Goal: Ask a question: Ask a question

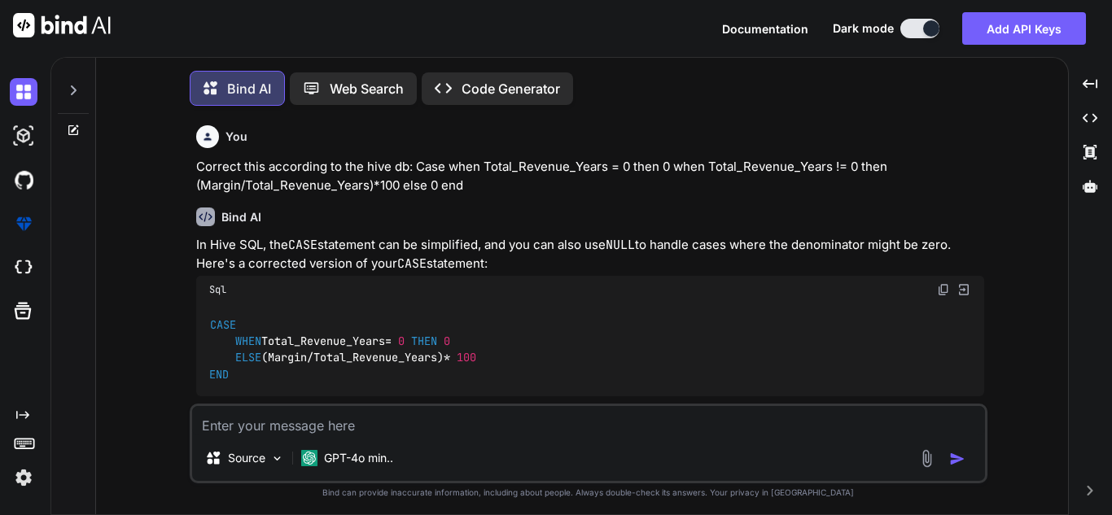
scroll to position [1402, 0]
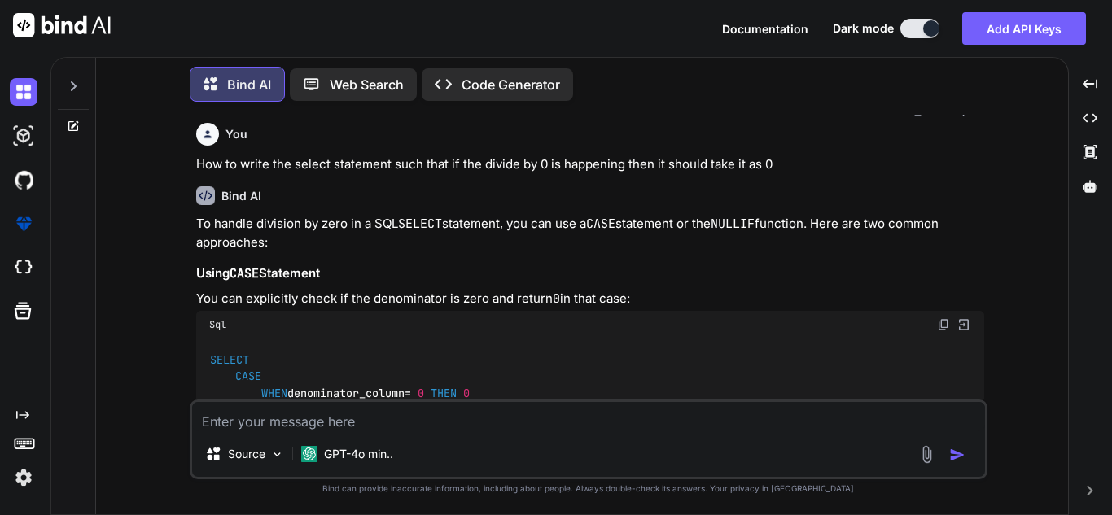
click at [73, 87] on icon at bounding box center [73, 86] width 13 height 13
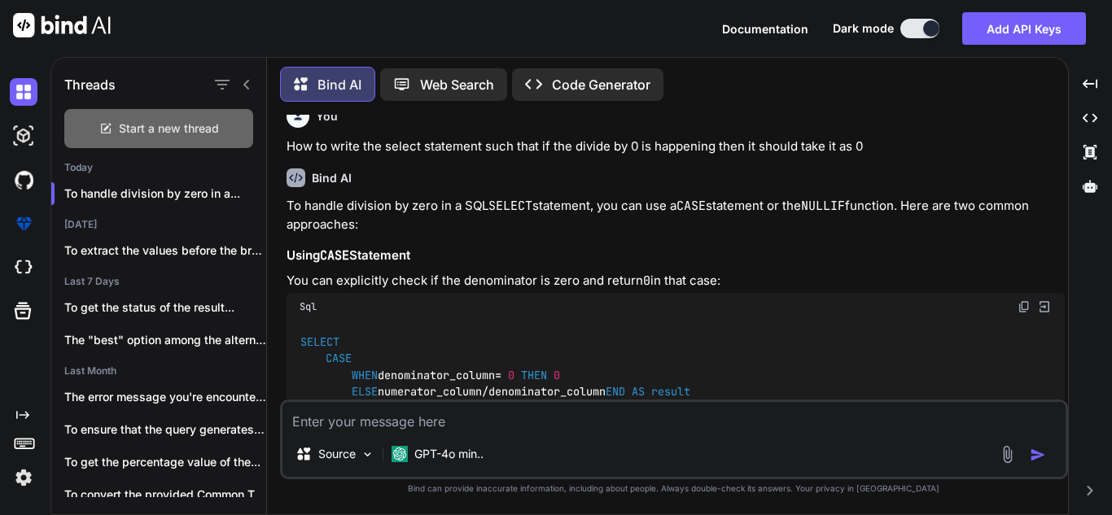
click at [141, 112] on div "Start a new thread" at bounding box center [158, 128] width 189 height 39
type textarea "x"
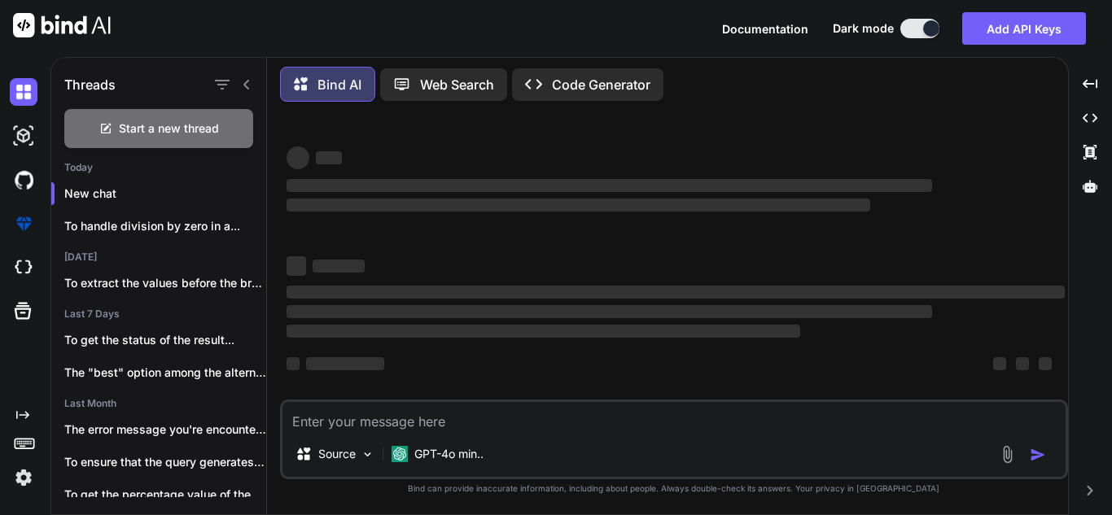
click at [381, 417] on textarea at bounding box center [674, 416] width 783 height 29
type textarea "I"
type textarea "x"
type textarea "I"
type textarea "x"
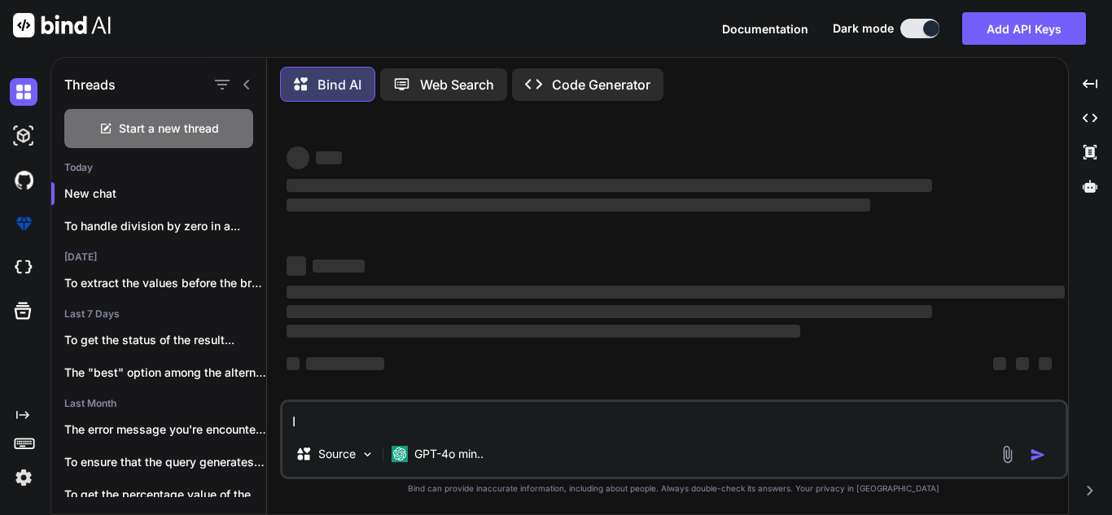
type textarea "I h"
type textarea "x"
type textarea "I ha"
type textarea "x"
type textarea "I hav"
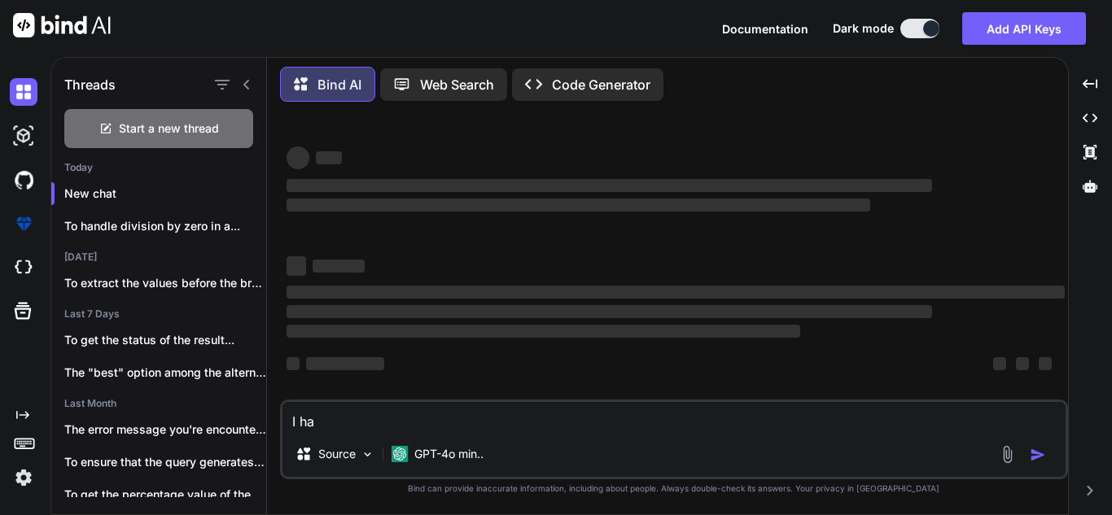
type textarea "x"
type textarea "I have"
type textarea "x"
type textarea "I have"
type textarea "x"
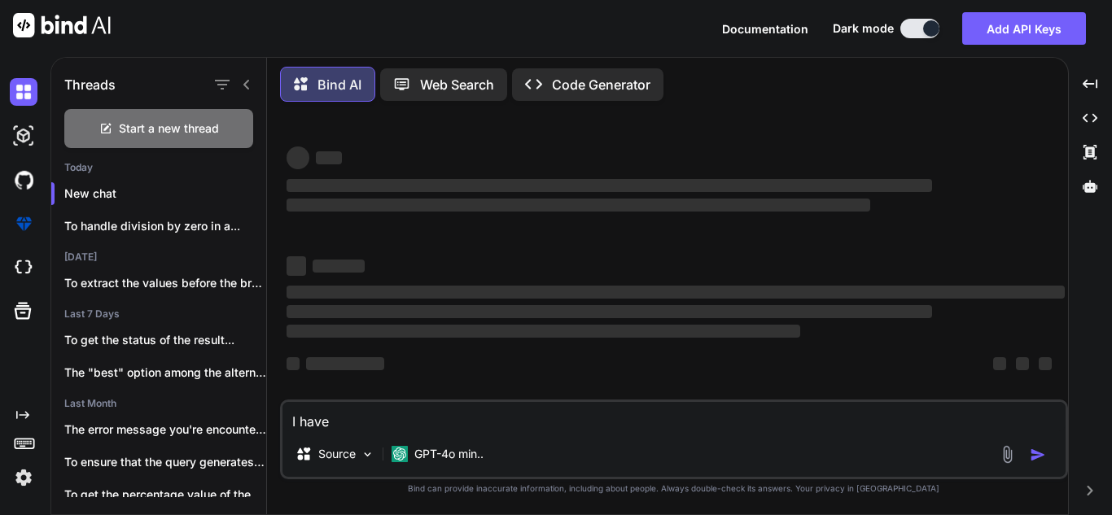
scroll to position [0, 0]
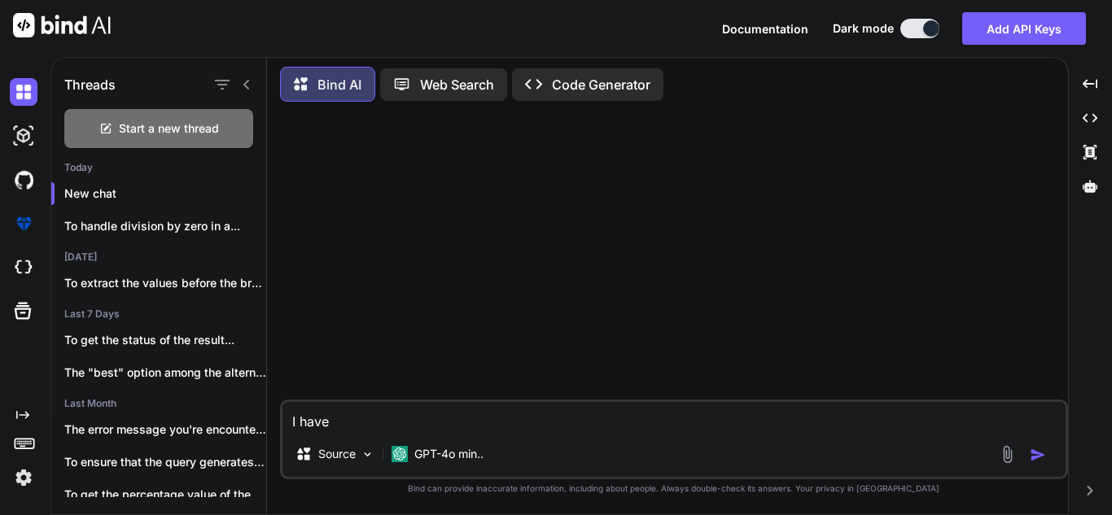
type textarea "I have"
type textarea "x"
type textarea "I have"
type textarea "x"
type textarea "I have d"
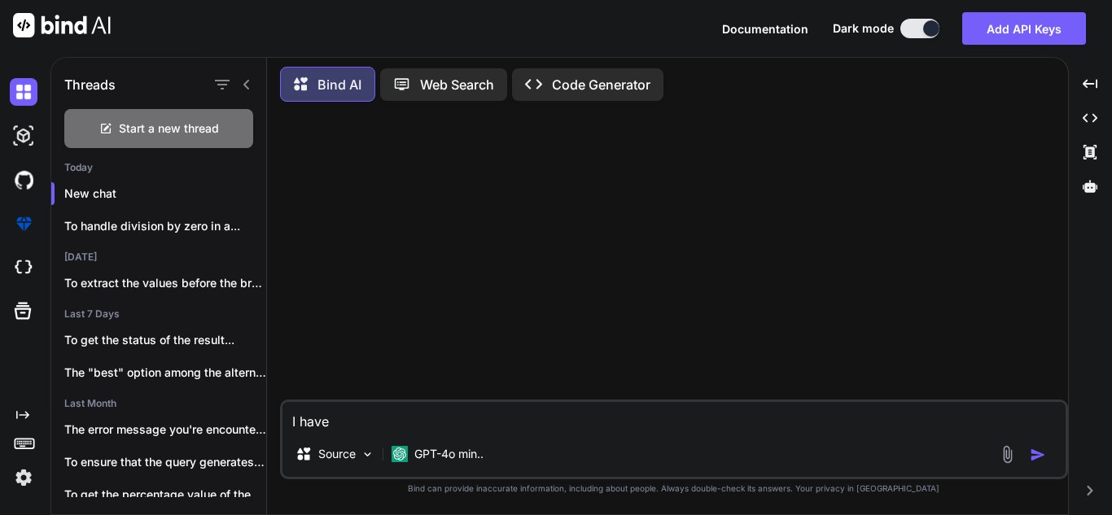
type textarea "x"
type textarea "I have do"
type textarea "x"
type textarea "I have doc"
type textarea "x"
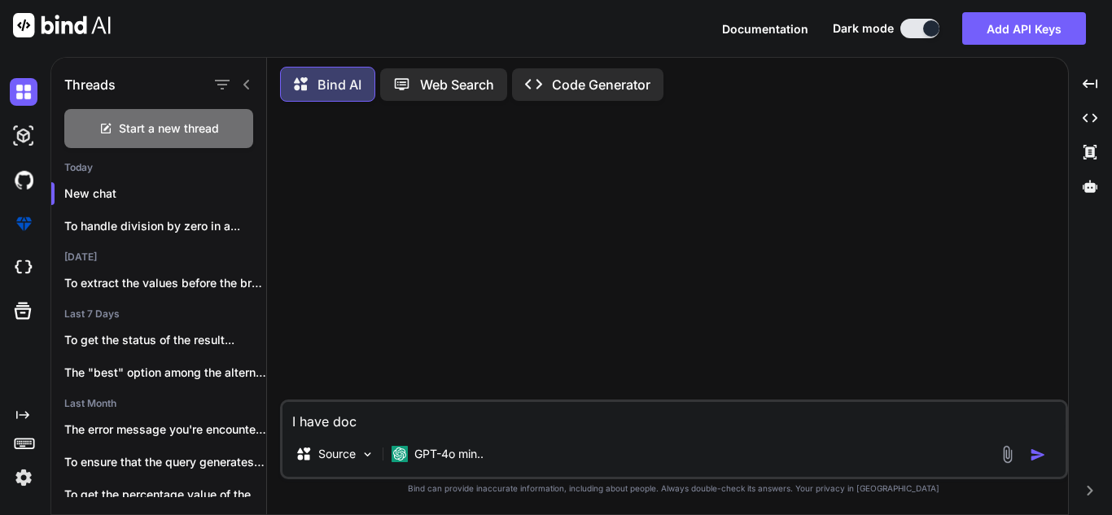
type textarea "I have dock"
type textarea "x"
type textarea "I have docke"
type textarea "x"
type textarea "I have docker"
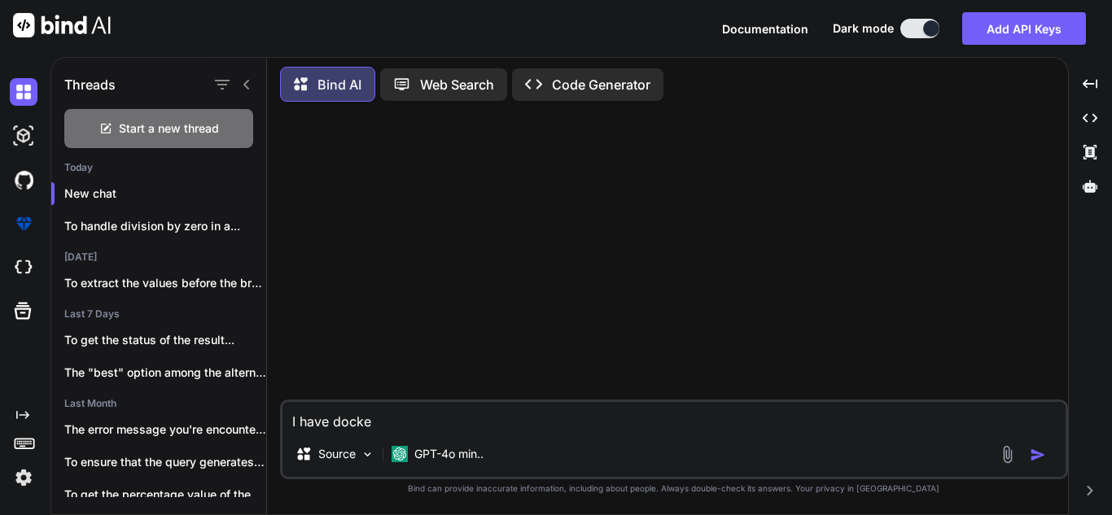
type textarea "x"
type textarea "I have docker"
type textarea "x"
type textarea "I have docker f"
type textarea "x"
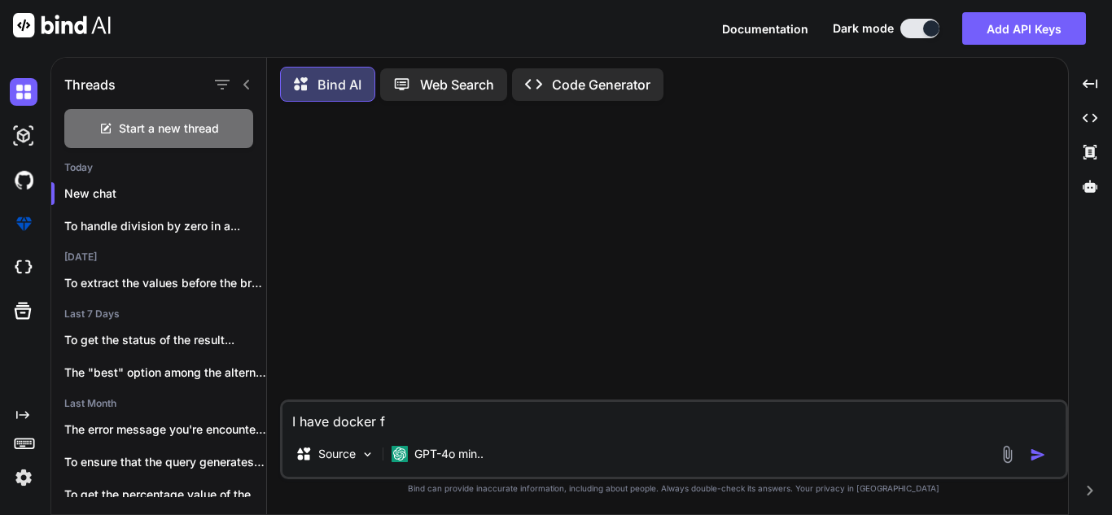
type textarea "I have docker fi"
type textarea "x"
type textarea "I have docker fil"
type textarea "x"
type textarea "I have docker file"
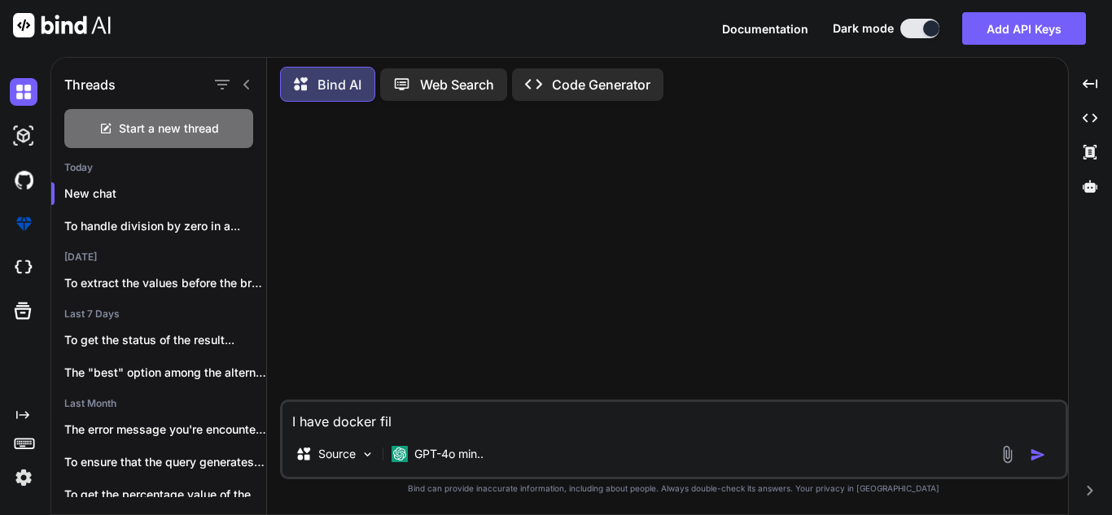
type textarea "x"
type textarea "I have docker file"
type textarea "x"
type textarea "I have docker file i"
type textarea "x"
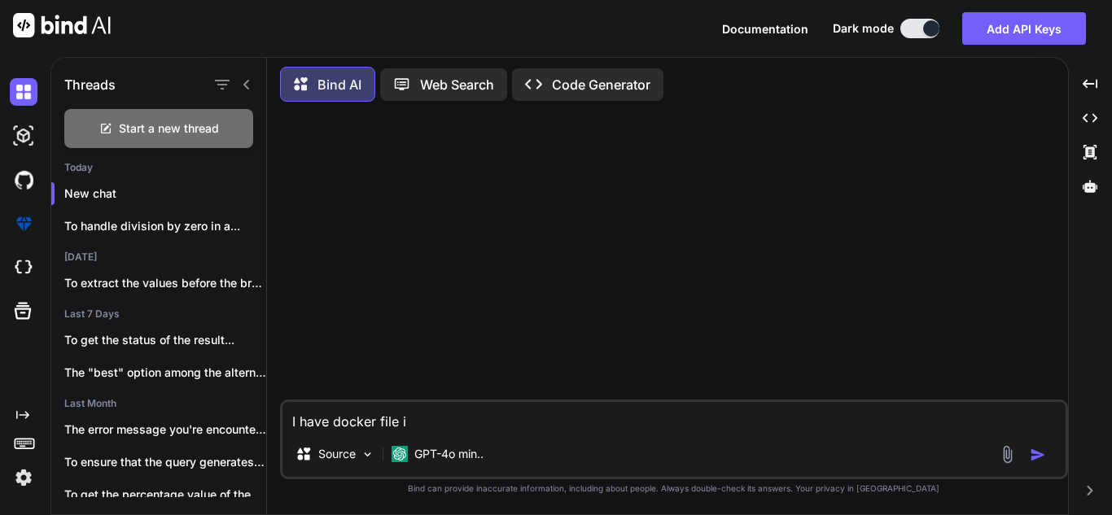
type textarea "I have docker file in"
type textarea "x"
type textarea "I have docker file in"
type textarea "x"
type textarea "I have docker file in t"
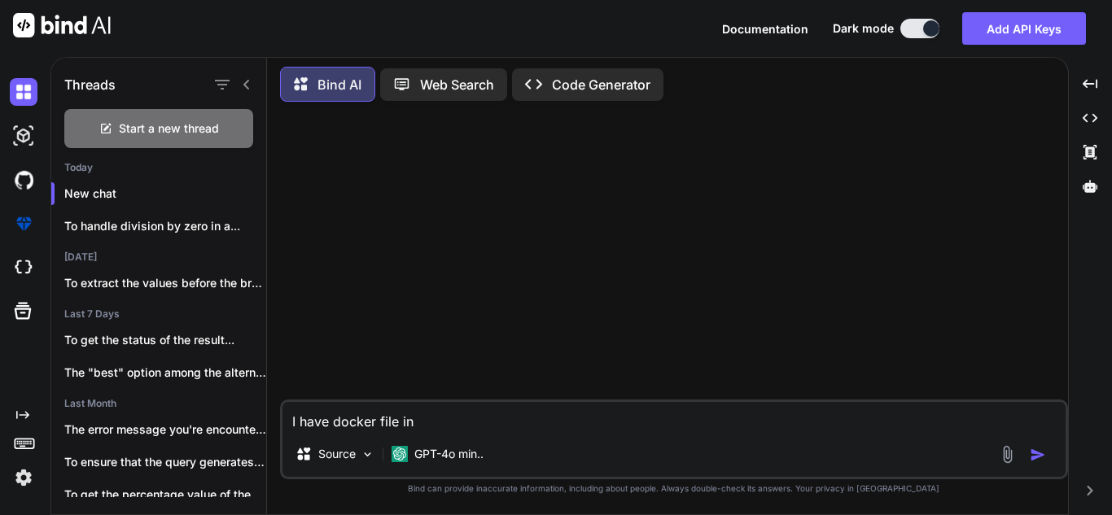
type textarea "x"
type textarea "I have docker file in th"
type textarea "x"
type textarea "I have docker file in tha"
type textarea "x"
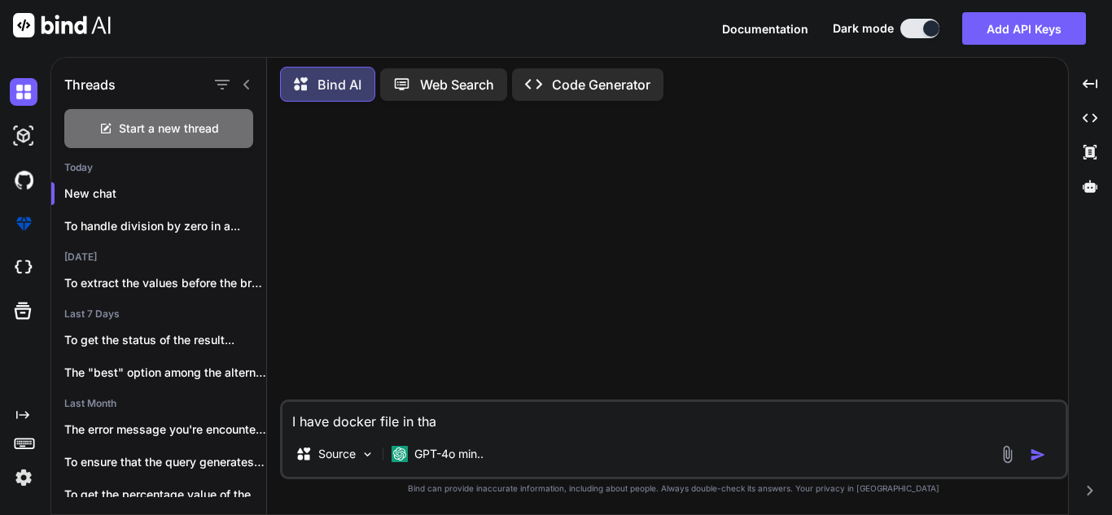
type textarea "I have docker file in that"
type textarea "x"
type textarea "I have docker file in that"
type textarea "x"
type textarea "I have docker file in that I"
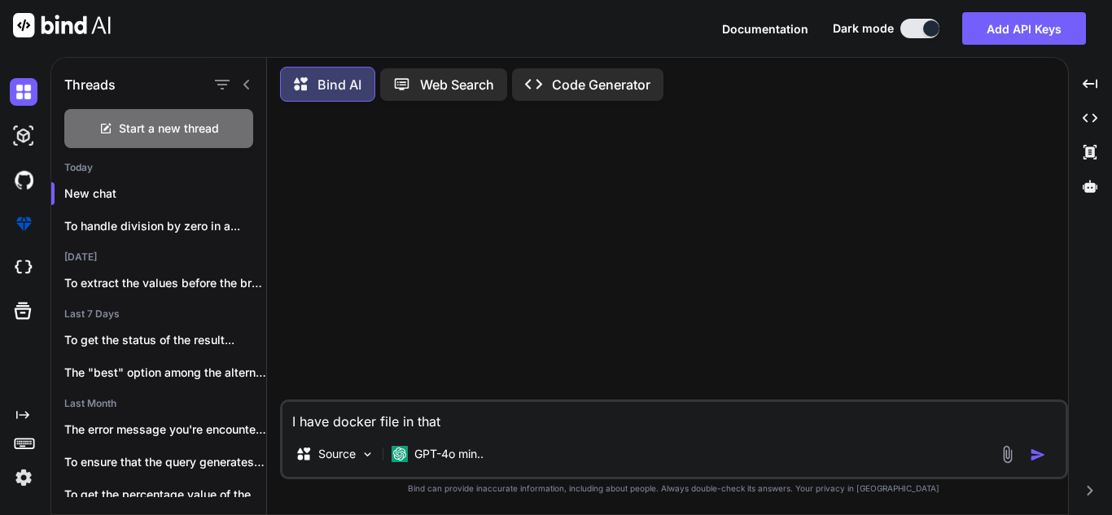
type textarea "x"
type textarea "I have docker file in that I"
type textarea "x"
type textarea "I have docker file in that I a"
type textarea "x"
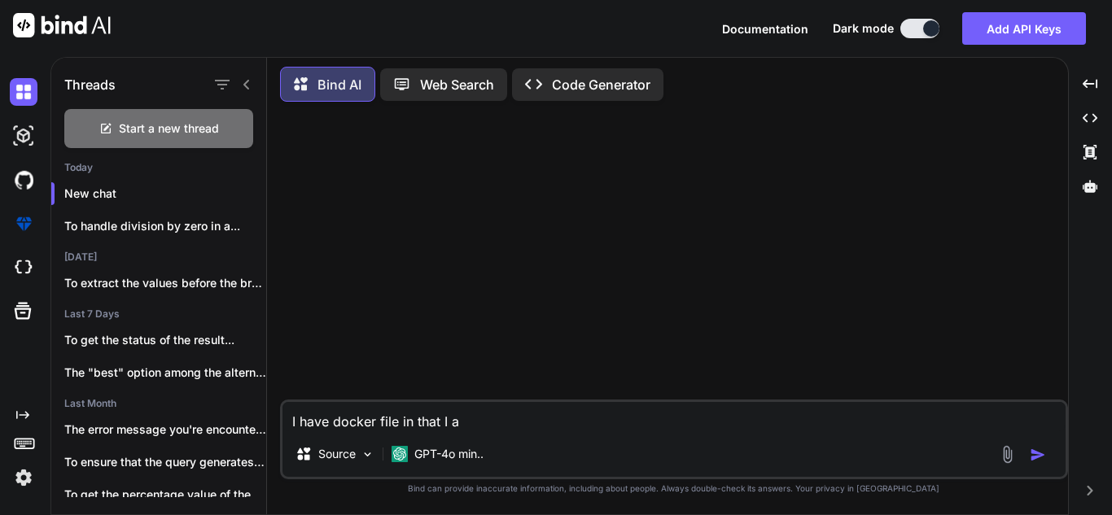
type textarea "I have docker file in that I am"
type textarea "x"
type textarea "I have docker file in that I am"
type textarea "x"
type textarea "I have docker file in that I am"
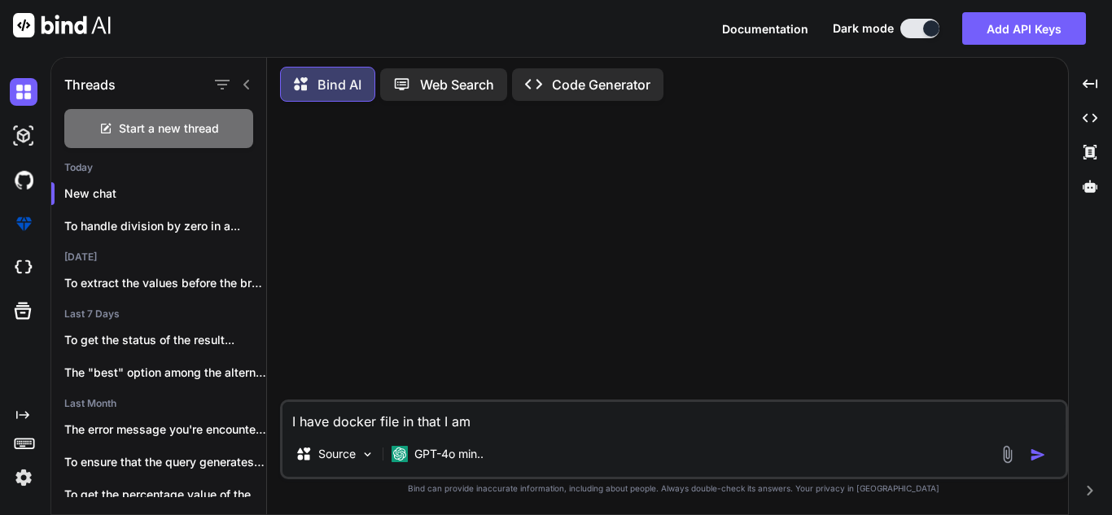
type textarea "x"
type textarea "I have docker file in that I a"
type textarea "x"
type textarea "I have docker file in that I"
type textarea "x"
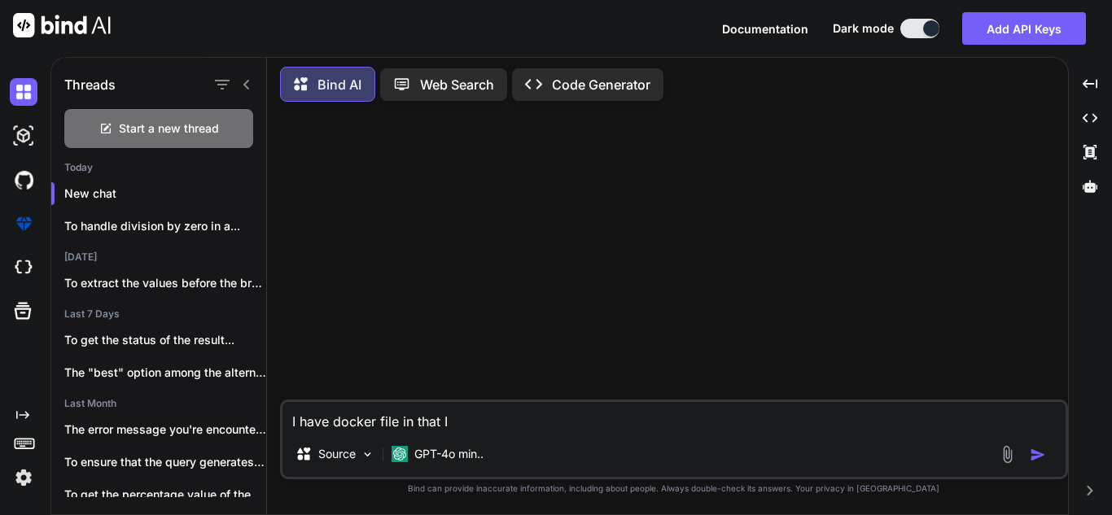
type textarea "I have docker file in that I h"
type textarea "x"
type textarea "I have docker file in that I ha"
type textarea "x"
type textarea "I have docker file in that I hav"
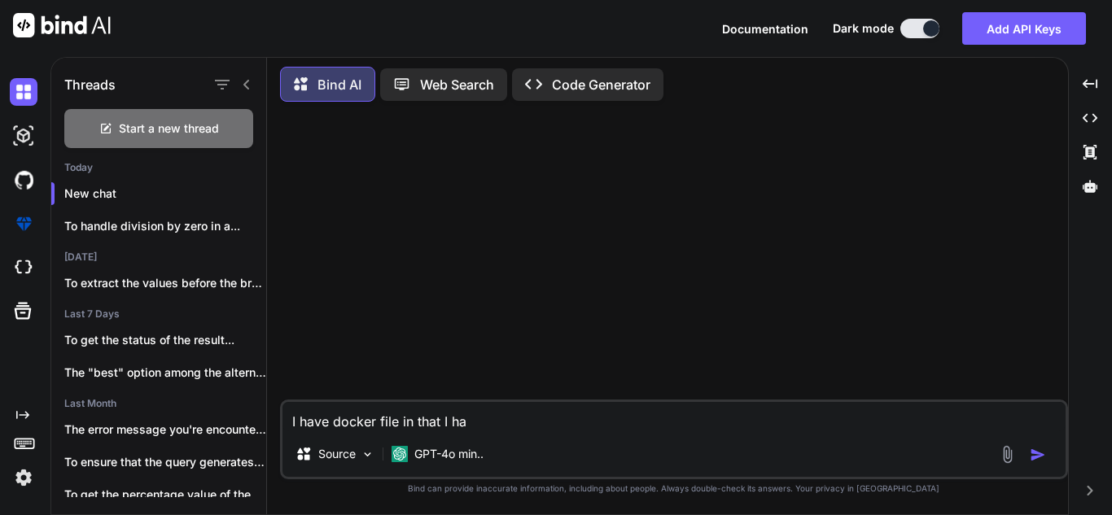
type textarea "x"
type textarea "I have docker file in that I have"
type textarea "x"
type textarea "I have docker file in that I have"
type textarea "x"
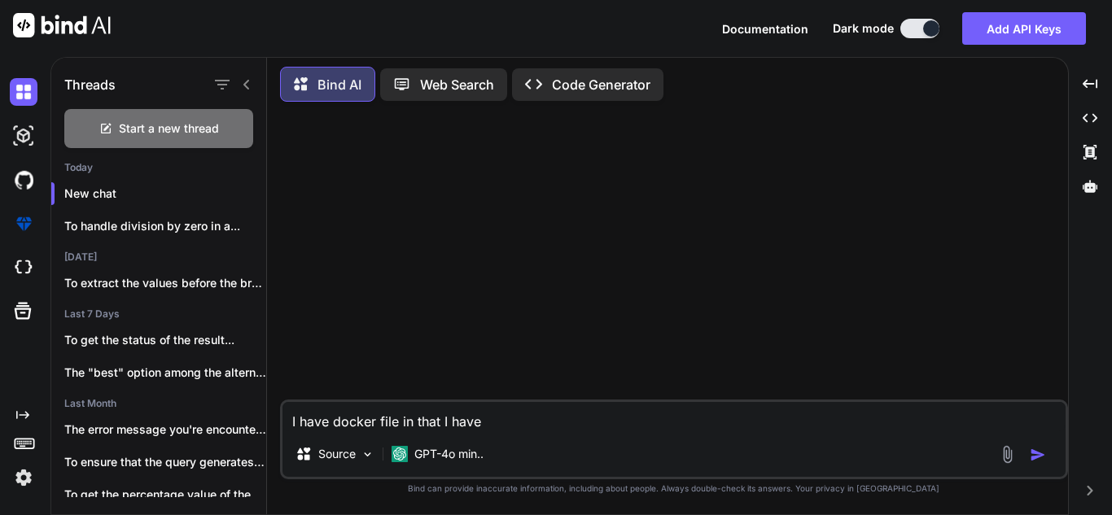
type textarea "I have docker file in that I have s"
type textarea "x"
type textarea "I have docker file in that I have sp"
type textarea "x"
type textarea "I have docker file in that I have spe"
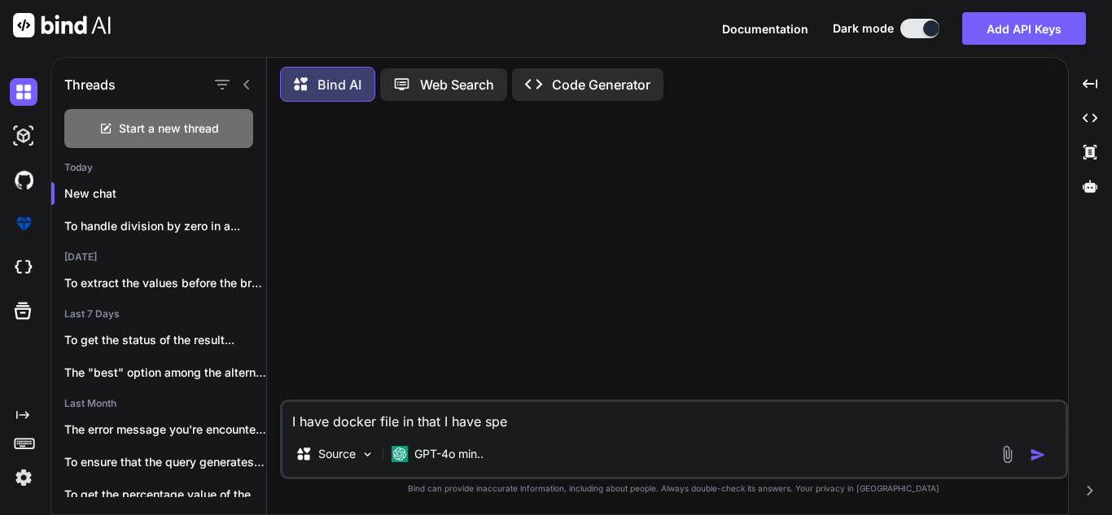
type textarea "x"
type textarea "I have docker file in that I have spec"
type textarea "x"
type textarea "I have docker file in that I have speci"
type textarea "x"
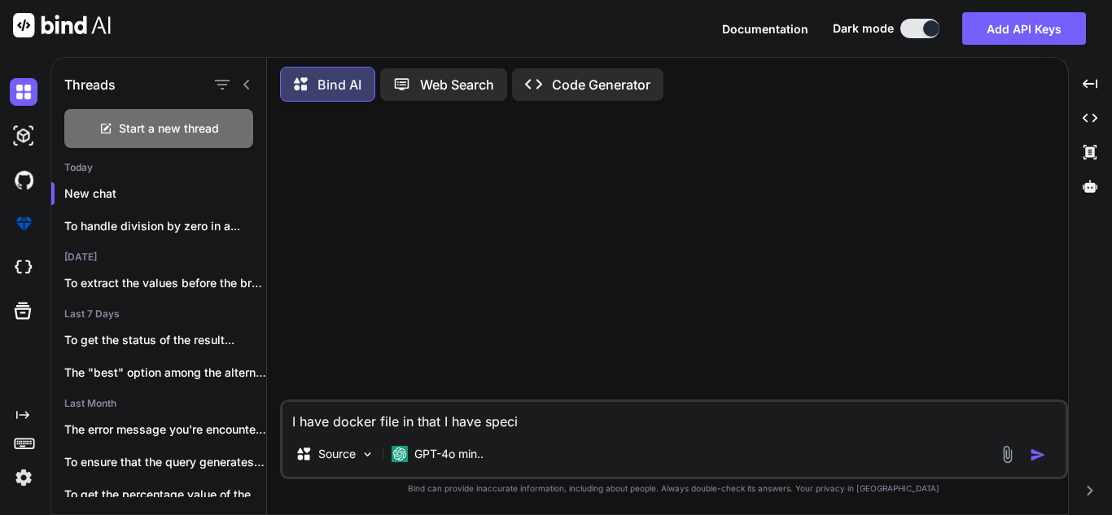
type textarea "I have docker file in that I have specif"
type textarea "x"
type textarea "I have docker file in that I have specifi"
type textarea "x"
type textarea "I have docker file in that I have specifie"
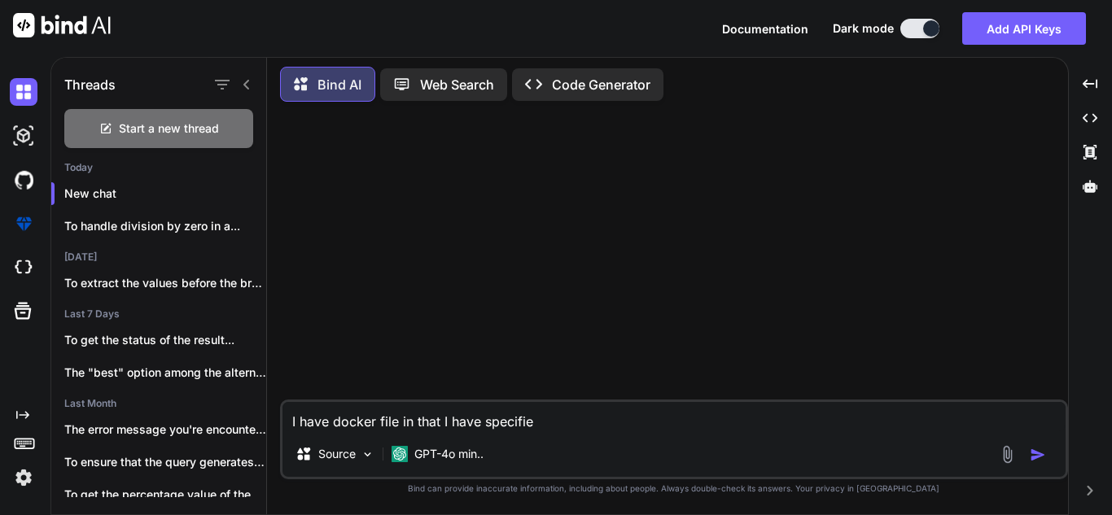
type textarea "x"
type textarea "I have docker file in that I have specified"
type textarea "x"
type textarea "I have docker file in that I have specified"
type textarea "x"
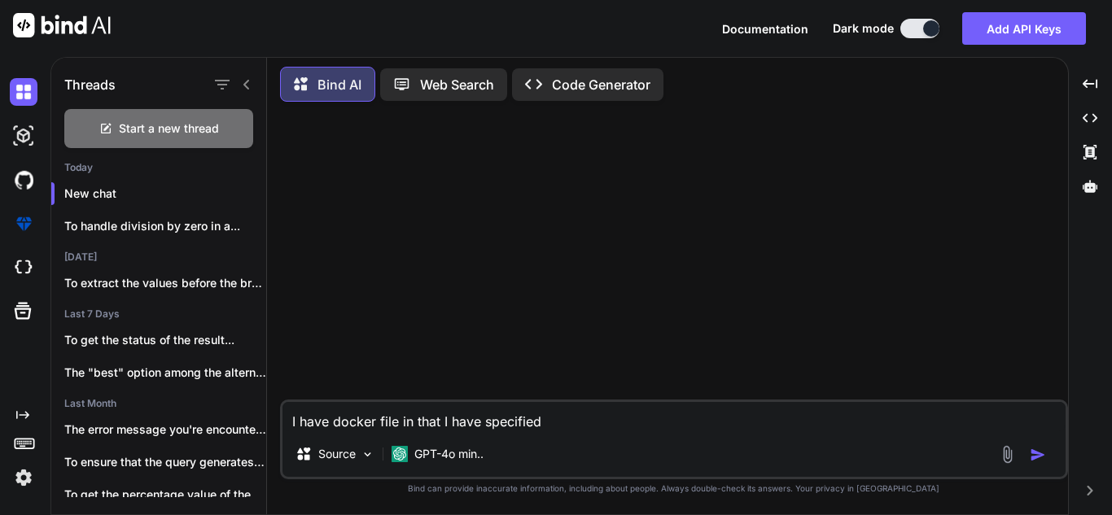
paste textarea "COPY Config/ /app/server/EAP/irasLite/engine/"
type textarea "I have docker file in that I have specified COPY Config/ /app/server/EAP/irasLi…"
type textarea "x"
type textarea "I have docker file in that I have specified COPY Config/ /app/server/EAP/irasLi…"
type textarea "x"
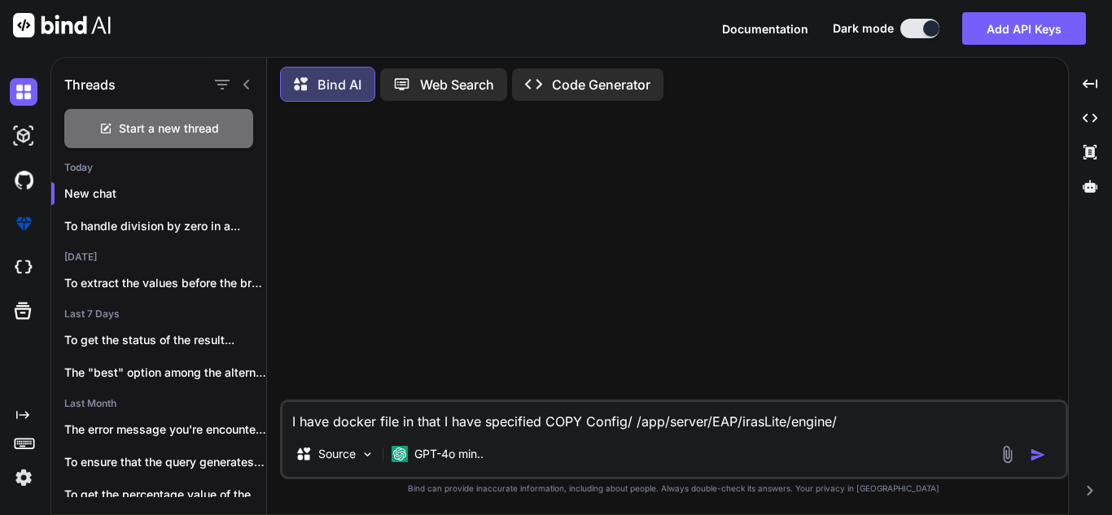
type textarea "I have docker file in that I have specified COPY Config/ /app/server/EAP/irasLi…"
type textarea "x"
type textarea "I have docker file in that I have specified COPY Config/ /app/server/EAP/irasLi…"
type textarea "x"
type textarea "I have docker file in that I have specified COPY Config/ /app/server/EAP/irasLi…"
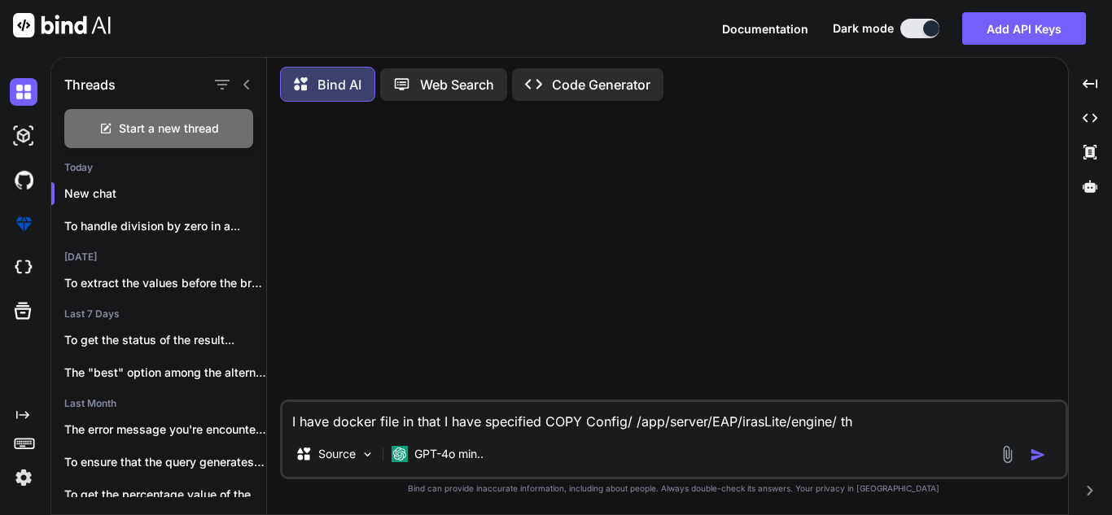
type textarea "x"
type textarea "I have docker file in that I have specified COPY Config/ /app/server/EAP/irasLi…"
type textarea "x"
type textarea "I have docker file in that I have specified COPY Config/ /app/server/EAP/irasLi…"
type textarea "x"
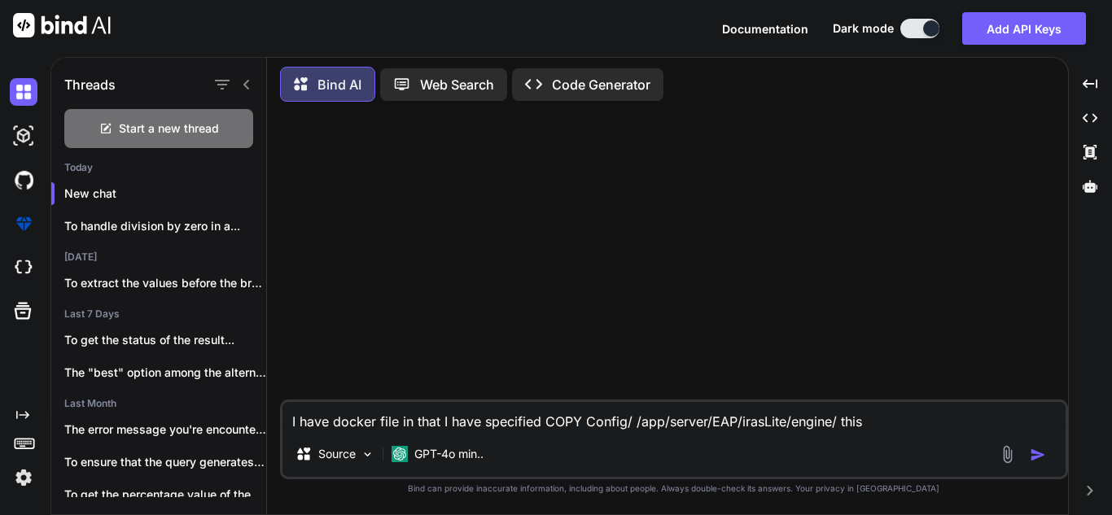
type textarea "I have docker file in that I have specified COPY Config/ /app/server/EAP/irasLi…"
type textarea "x"
type textarea "I have docker file in that I have specified COPY Config/ /app/server/EAP/irasLi…"
type textarea "x"
type textarea "I have docker file in that I have specified COPY Config/ /app/server/EAP/irasLi…"
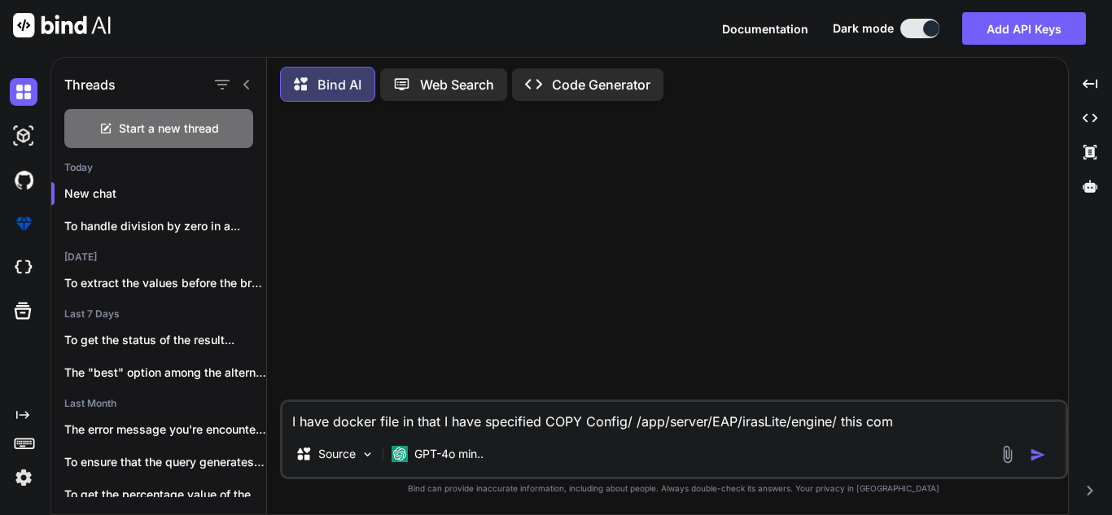
type textarea "x"
type textarea "I have docker file in that I have specified COPY Config/ /app/server/EAP/irasLi…"
type textarea "x"
type textarea "I have docker file in that I have specified COPY Config/ /app/server/EAP/irasLi…"
type textarea "x"
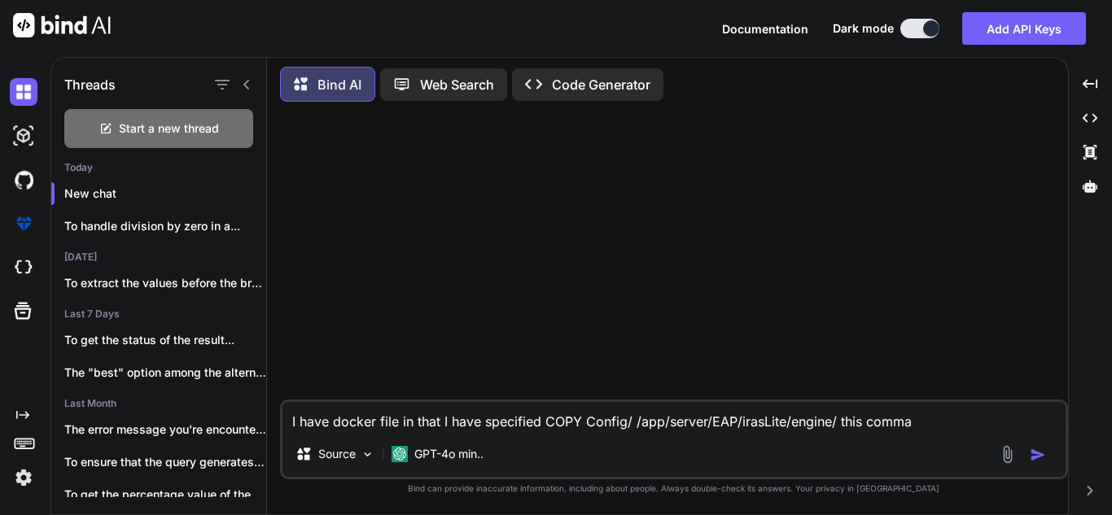
type textarea "I have docker file in that I have specified COPY Config/ /app/server/EAP/irasLi…"
type textarea "x"
type textarea "I have docker file in that I have specified COPY Config/ /app/server/EAP/irasLi…"
type textarea "x"
type textarea "I have docker file in that I have specified COPY Config/ /app/server/EAP/irasLi…"
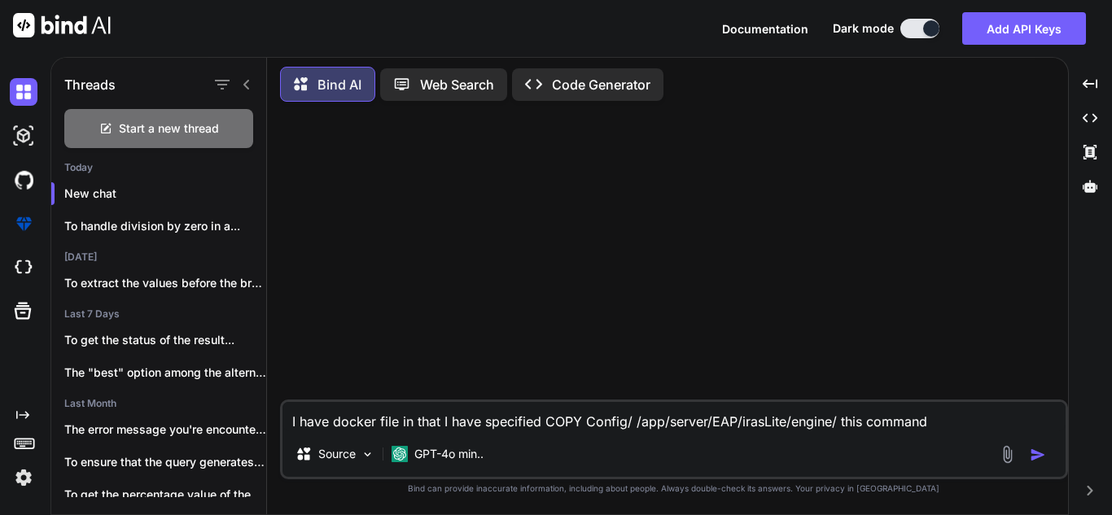
type textarea "x"
type textarea "I have docker file in that I have specified COPY Config/ /app/server/EAP/irasLi…"
type textarea "x"
type textarea "I have docker file in that I have specified COPY Config/ /app/server/EAP/irasLi…"
type textarea "x"
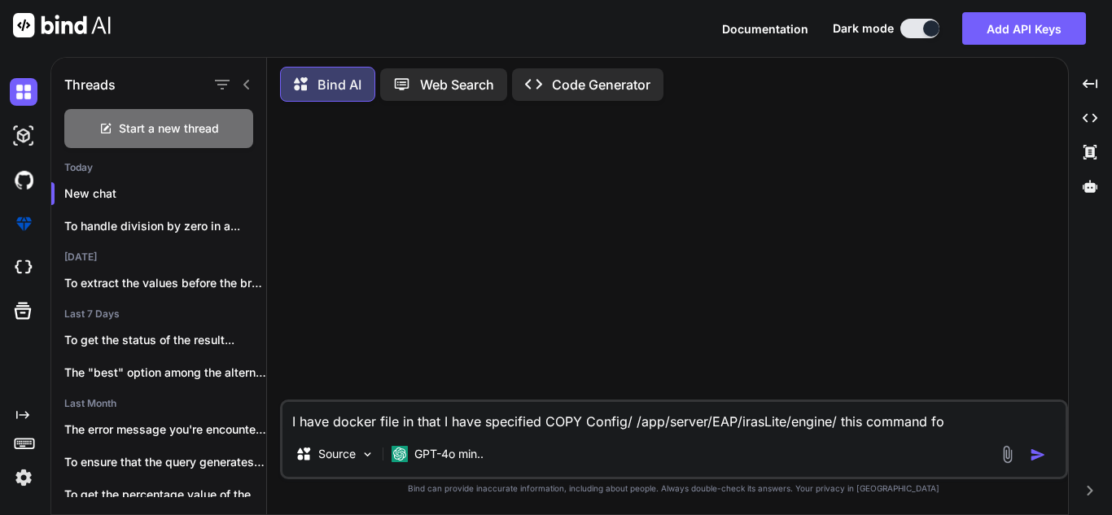
type textarea "I have docker file in that I have specified COPY Config/ /app/server/EAP/irasLi…"
type textarea "x"
type textarea "I have docker file in that I have specified COPY Config/ /app/server/EAP/irasLi…"
type textarea "x"
type textarea "I have docker file in that I have specified COPY Config/ /app/server/EAP/irasLi…"
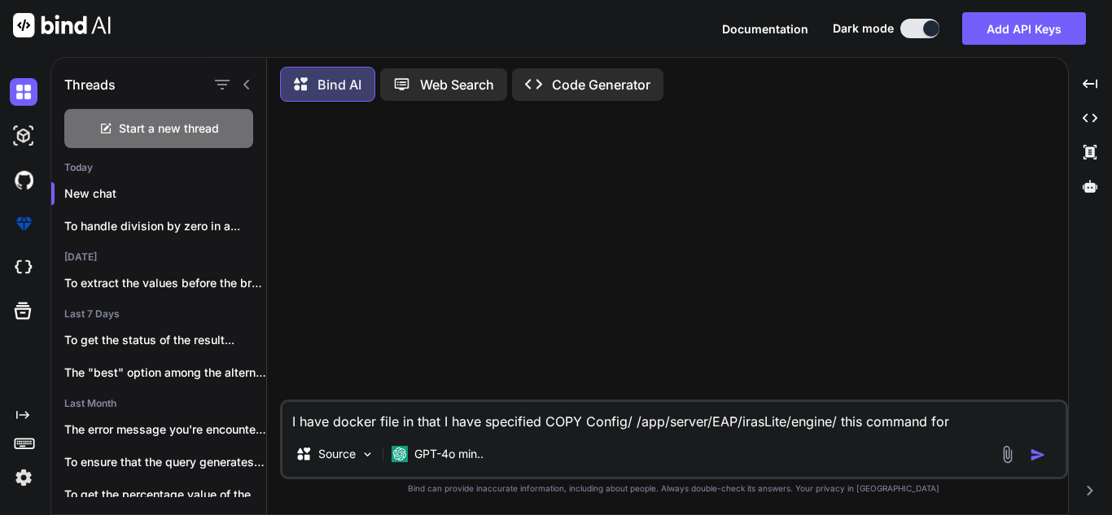
type textarea "x"
type textarea "I have docker file in that I have specified COPY Config/ /app/server/EAP/irasLi…"
type textarea "x"
type textarea "I have docker file in that I have specified COPY Config/ /app/server/EAP/irasLi…"
type textarea "x"
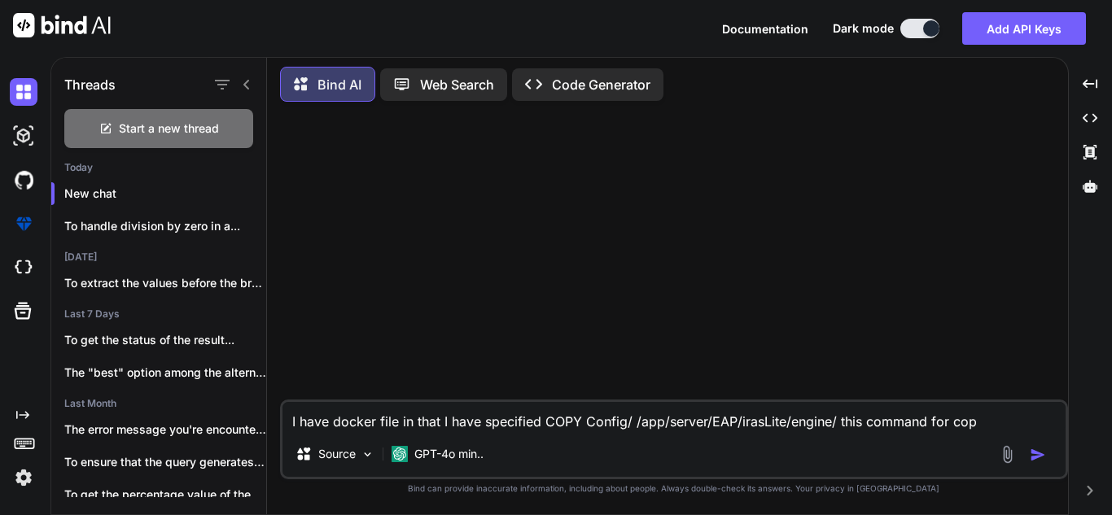
type textarea "I have docker file in that I have specified COPY Config/ /app/server/EAP/irasLi…"
type textarea "x"
type textarea "I have docker file in that I have specified COPY Config/ /app/server/EAP/irasLi…"
type textarea "x"
type textarea "I have docker file in that I have specified COPY Config/ /app/server/EAP/irasLi…"
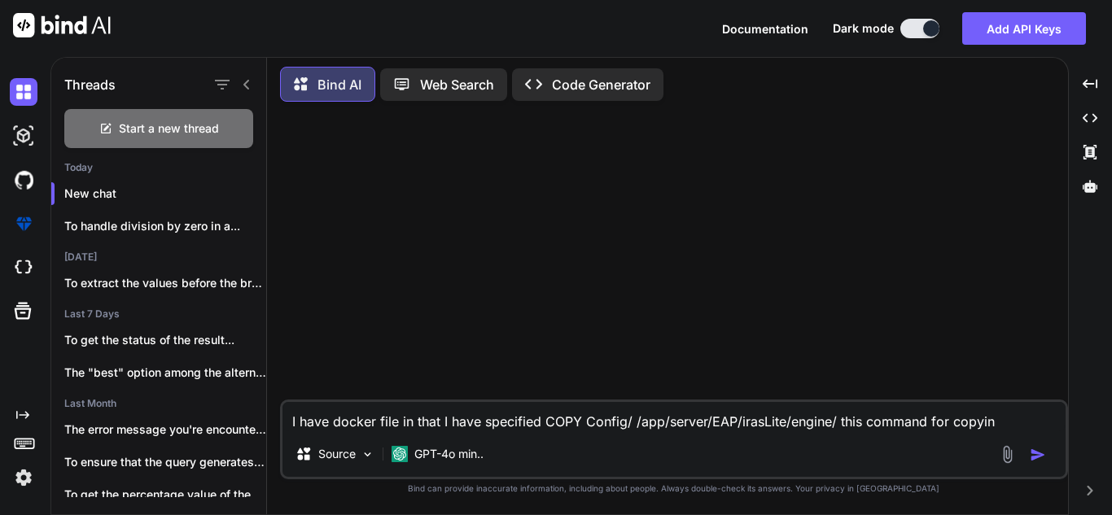
type textarea "x"
type textarea "I have docker file in that I have specified COPY Config/ /app/server/EAP/irasLi…"
type textarea "x"
type textarea "I have docker file in that I have specified COPY Config/ /app/server/EAP/irasLi…"
type textarea "x"
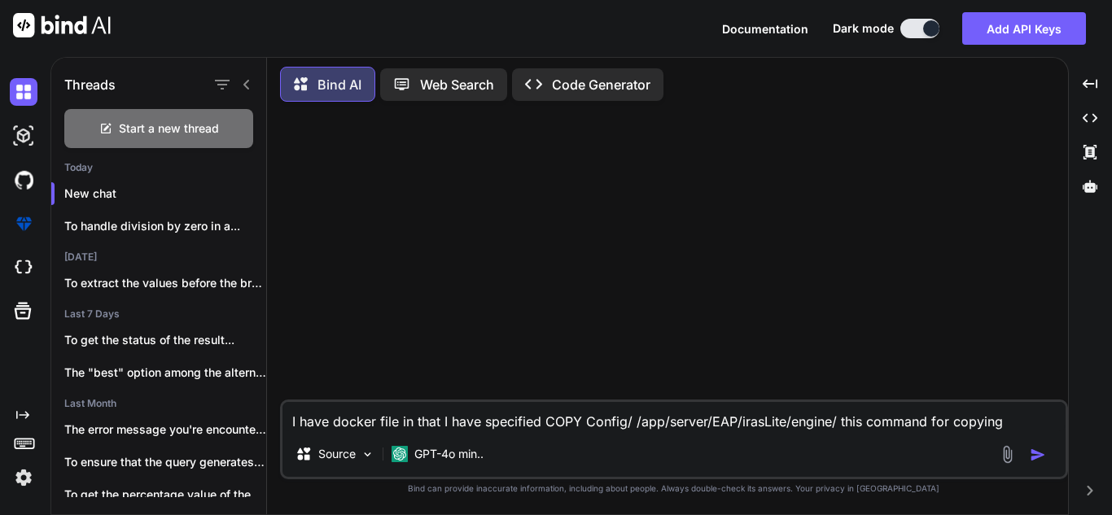
type textarea "I have docker file in that I have specified COPY Config/ /app/server/EAP/irasLi…"
type textarea "x"
type textarea "I have docker file in that I have specified COPY Config/ /app/server/EAP/irasLi…"
type textarea "x"
type textarea "I have docker file in that I have specified COPY Config/ /app/server/EAP/irasLi…"
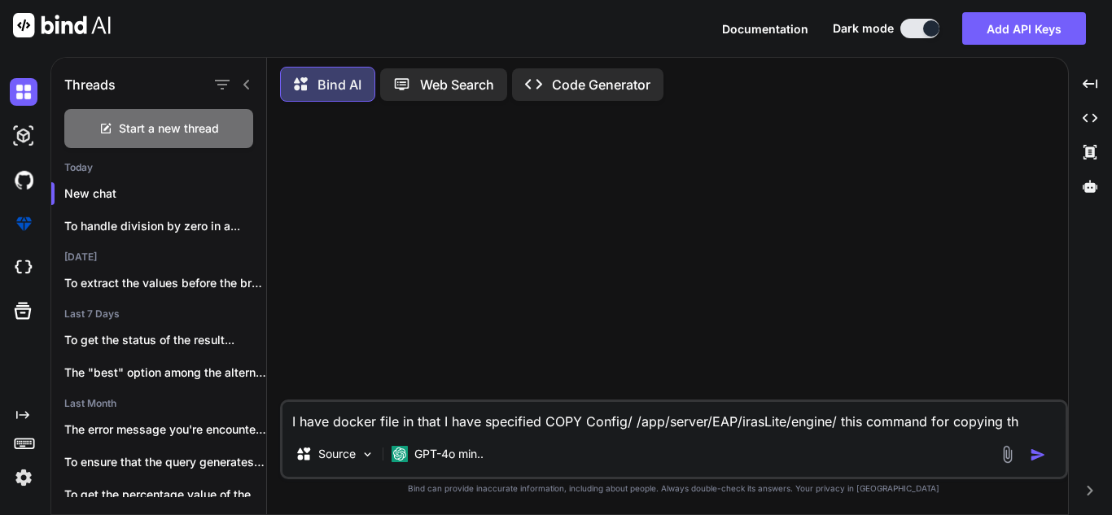
type textarea "x"
type textarea "I have docker file in that I have specified COPY Config/ /app/server/EAP/irasLi…"
type textarea "x"
type textarea "I have docker file in that I have specified COPY Config/ /app/server/EAP/irasLi…"
type textarea "x"
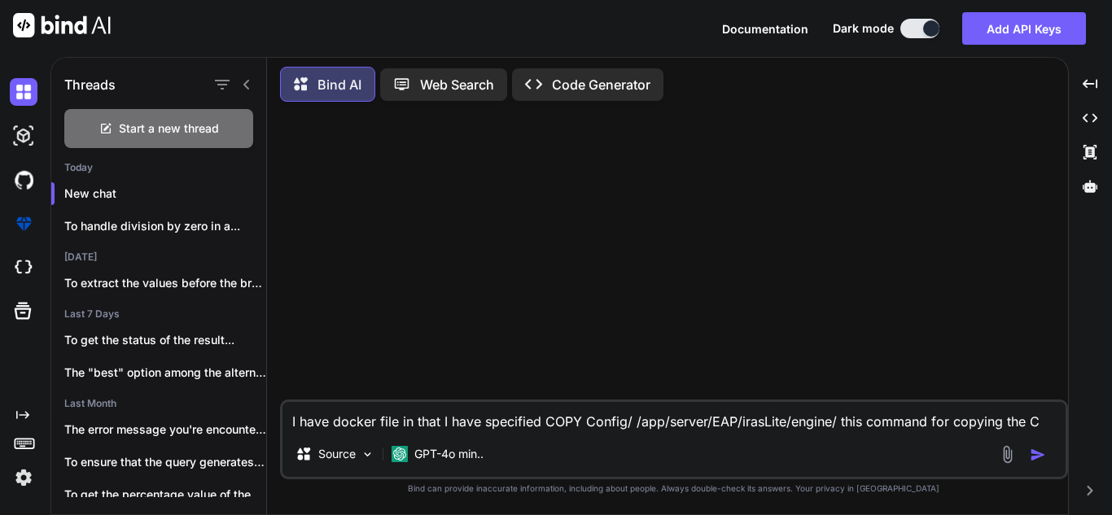
type textarea "I have docker file in that I have specified COPY Config/ /app/server/EAP/irasLi…"
type textarea "x"
type textarea "I have docker file in that I have specified COPY Config/ /app/server/EAP/irasLi…"
type textarea "x"
type textarea "I have docker file in that I have specified COPY Config/ /app/server/EAP/irasLi…"
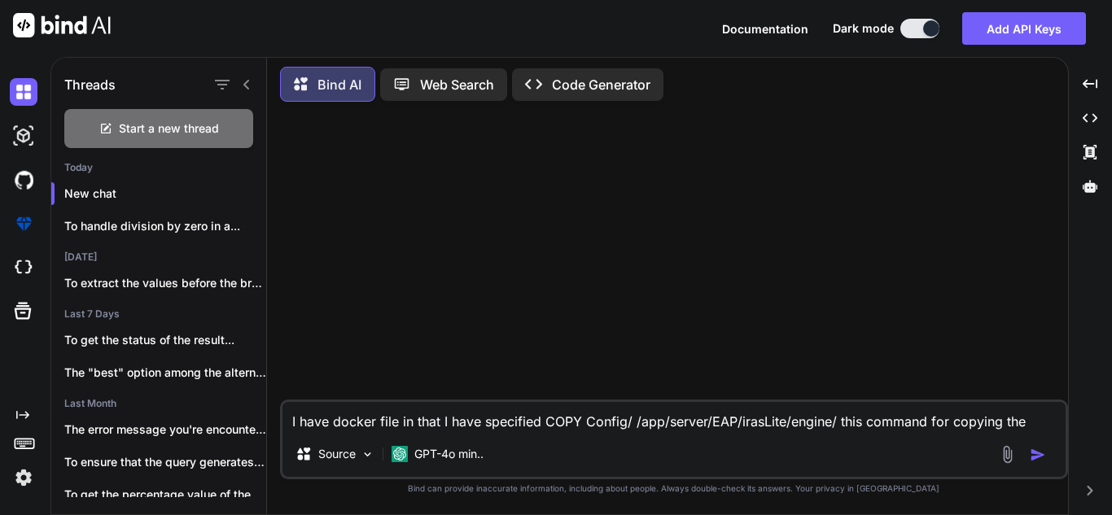
type textarea "x"
type textarea "I have docker file in that I have specified COPY Config/ /app/server/EAP/irasLi…"
type textarea "x"
type textarea "I have docker file in that I have specified COPY Config/ /app/server/EAP/irasLi…"
type textarea "x"
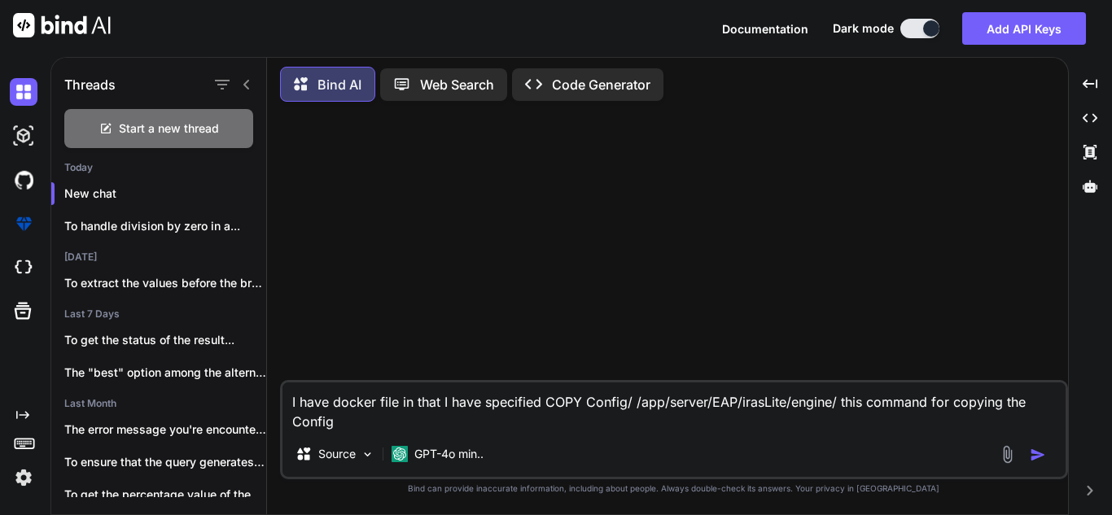
type textarea "I have docker file in that I have specified COPY Config/ /app/server/EAP/irasLi…"
type textarea "x"
type textarea "I have docker file in that I have specified COPY Config/ /app/server/EAP/irasLi…"
type textarea "x"
type textarea "I have docker file in that I have specified COPY Config/ /app/server/EAP/irasLi…"
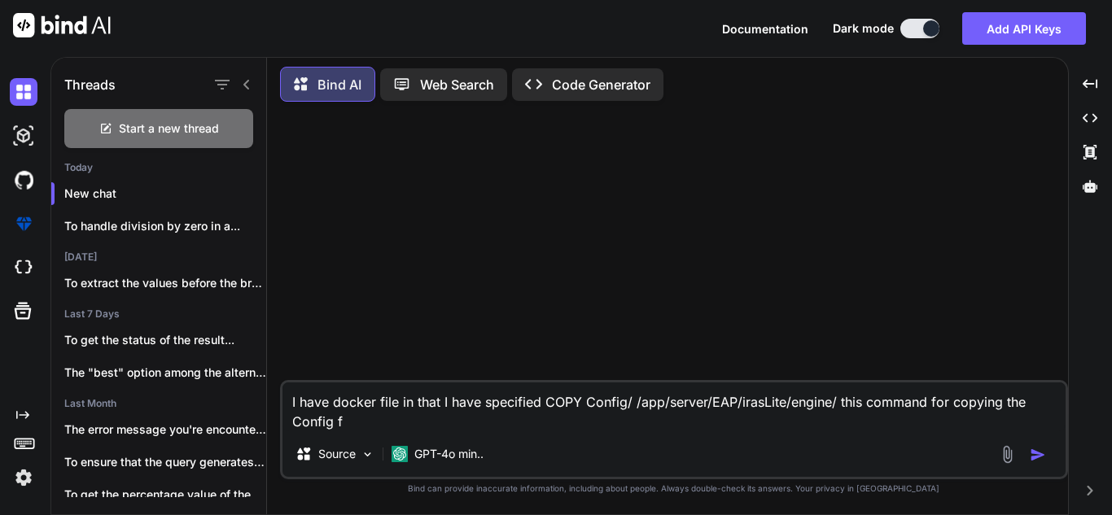
type textarea "x"
type textarea "I have docker file in that I have specified COPY Config/ /app/server/EAP/irasLi…"
type textarea "x"
type textarea "I have docker file in that I have specified COPY Config/ /app/server/EAP/irasLi…"
type textarea "x"
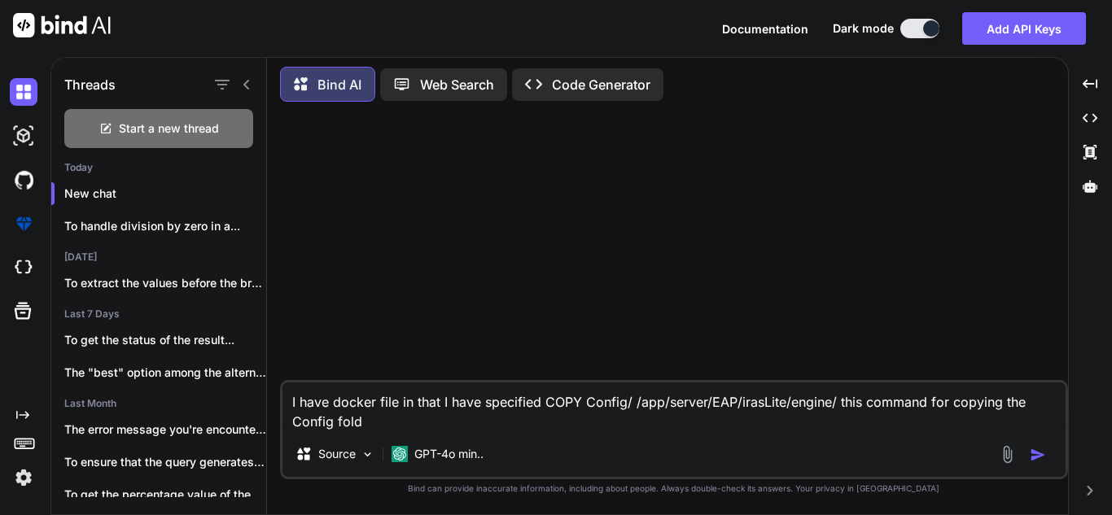
type textarea "I have docker file in that I have specified COPY Config/ /app/server/EAP/irasLi…"
type textarea "x"
type textarea "I have docker file in that I have specified COPY Config/ /app/server/EAP/irasLi…"
type textarea "x"
type textarea "I have docker file in that I have specified COPY Config/ /app/server/EAP/irasLi…"
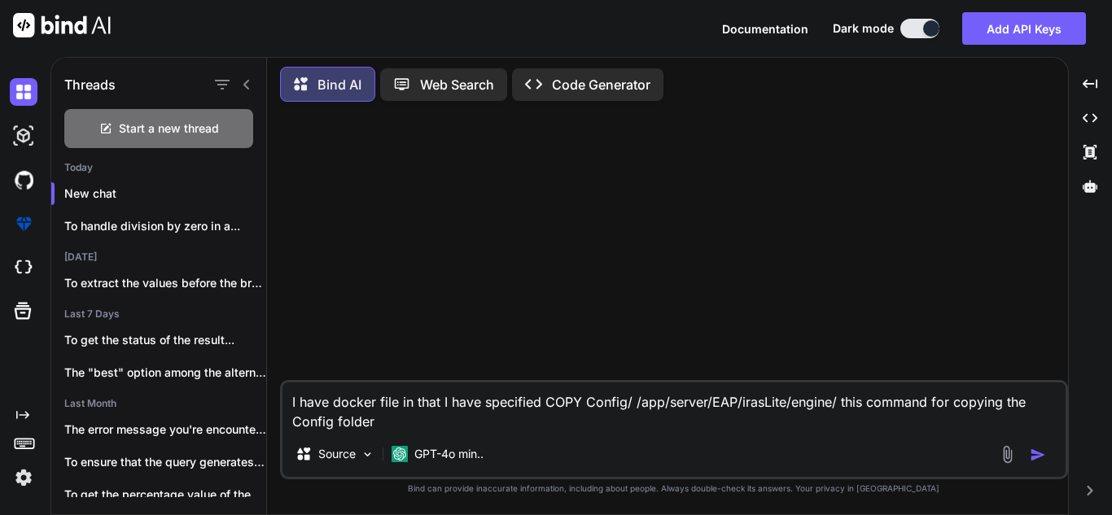
type textarea "x"
type textarea "I have docker file in that I have specified COPY Config/ /app/server/EAP/irasLi…"
type textarea "x"
type textarea "I have docker file in that I have specified COPY Config/ /app/server/EAP/irasLi…"
type textarea "x"
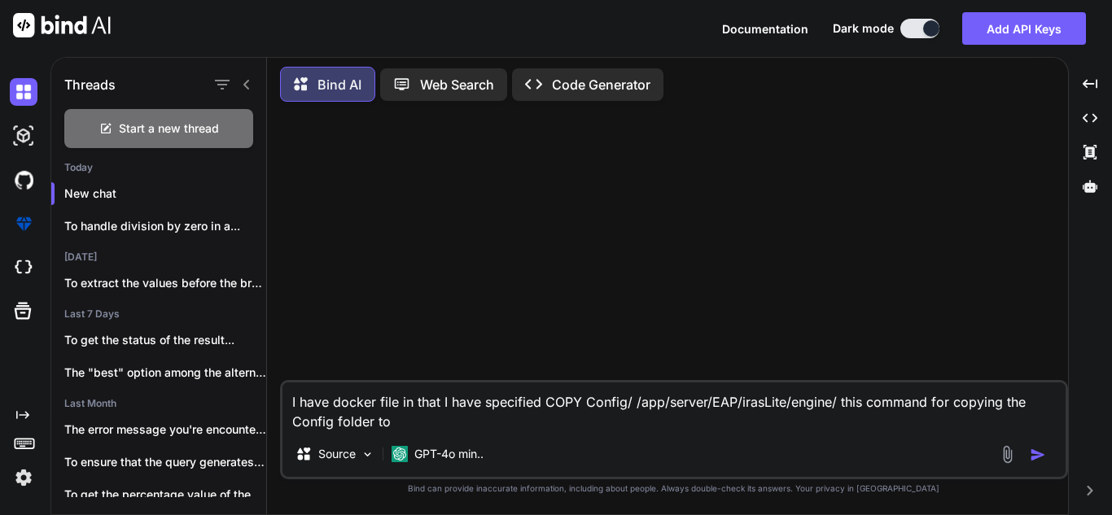
type textarea "I have docker file in that I have specified COPY Config/ /app/server/EAP/irasLi…"
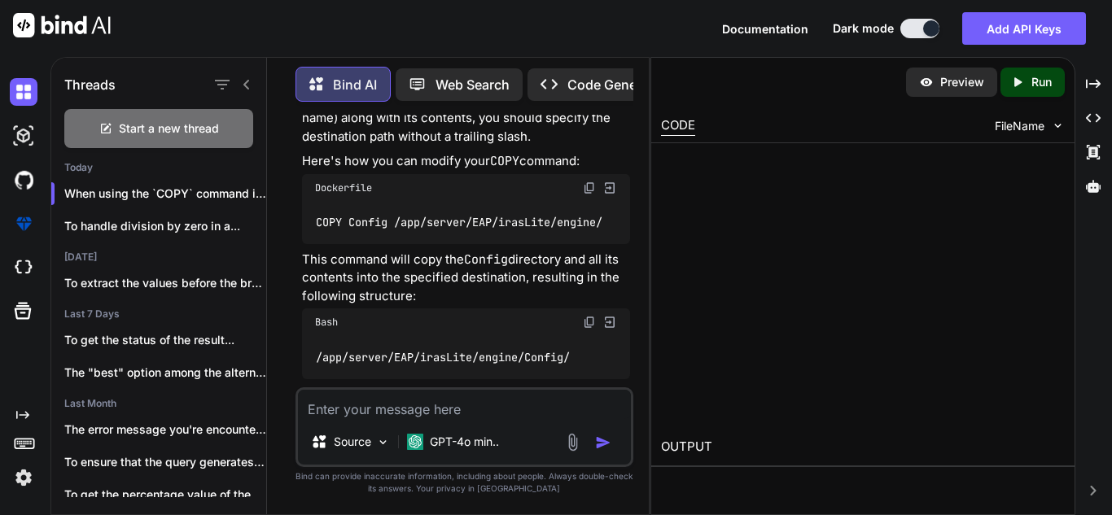
scroll to position [291, 0]
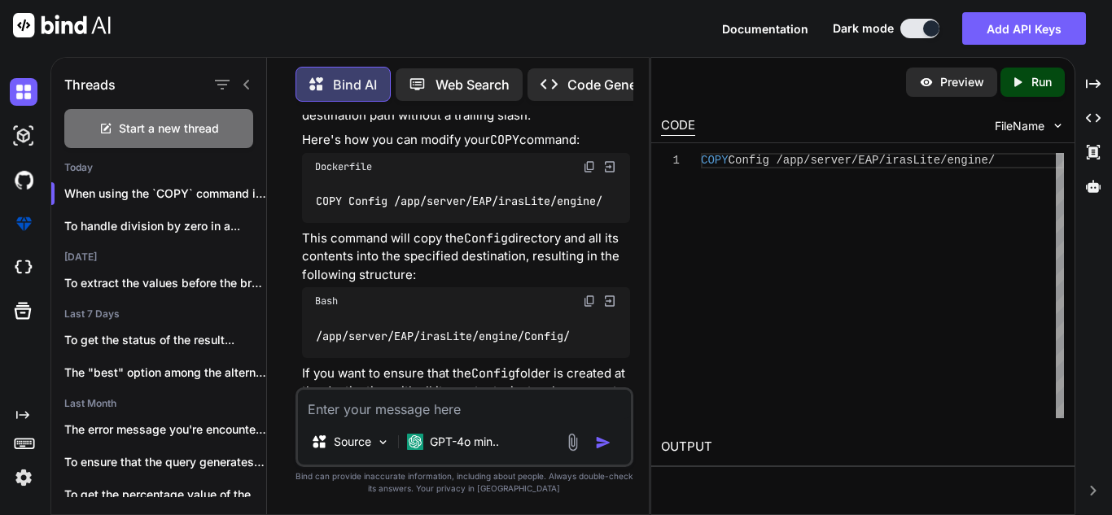
click at [1107, 83] on div "Threads Start a new thread [DATE] When using the `COPY` command in a Docke... T…" at bounding box center [581, 286] width 1062 height 458
click at [1090, 80] on icon "Created with Pixso." at bounding box center [1093, 84] width 15 height 15
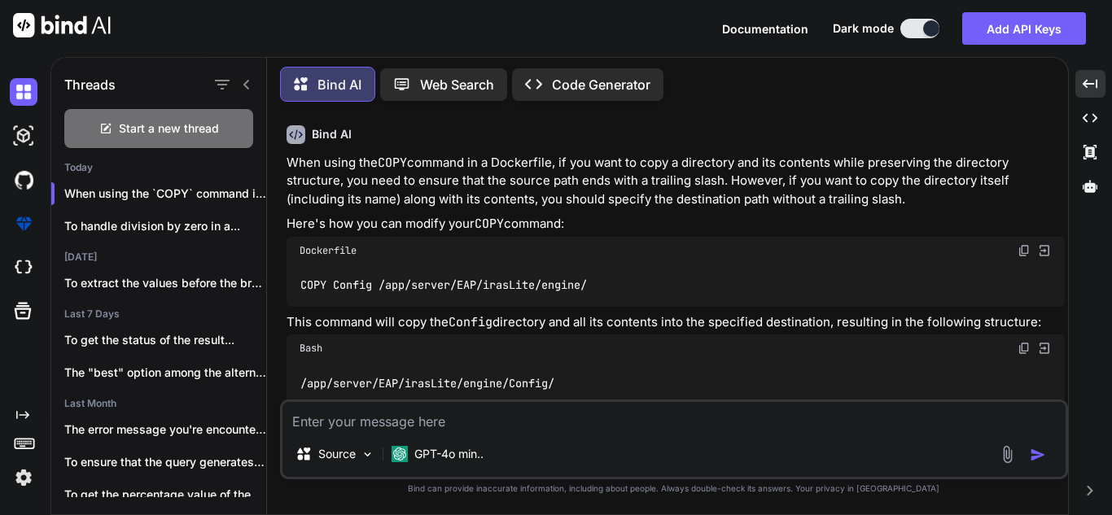
scroll to position [178, 0]
